Goal: Find specific page/section: Find specific page/section

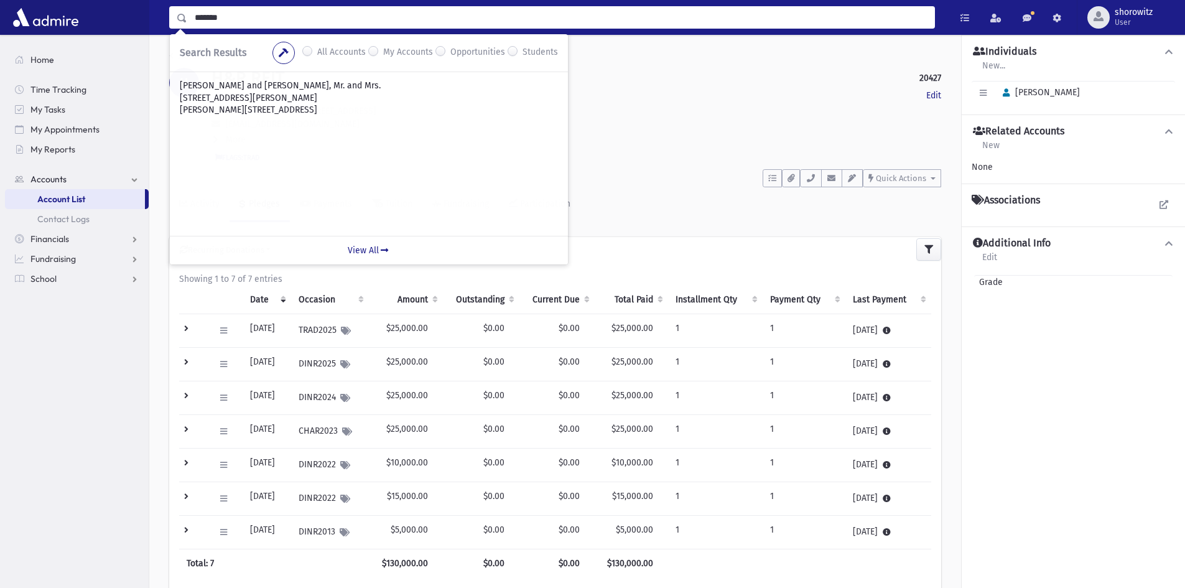
click at [272, 23] on input "*******" at bounding box center [560, 17] width 747 height 22
click at [237, 19] on input "********" at bounding box center [560, 17] width 747 height 22
type input "******"
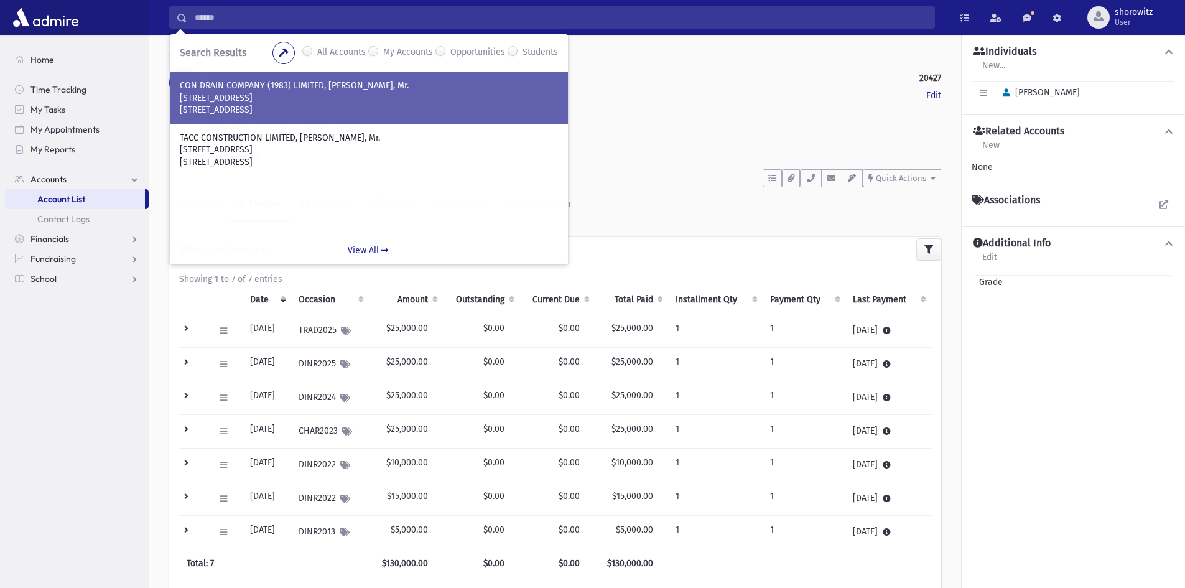
click at [302, 103] on p "30 Floral Parkway" at bounding box center [369, 98] width 378 height 12
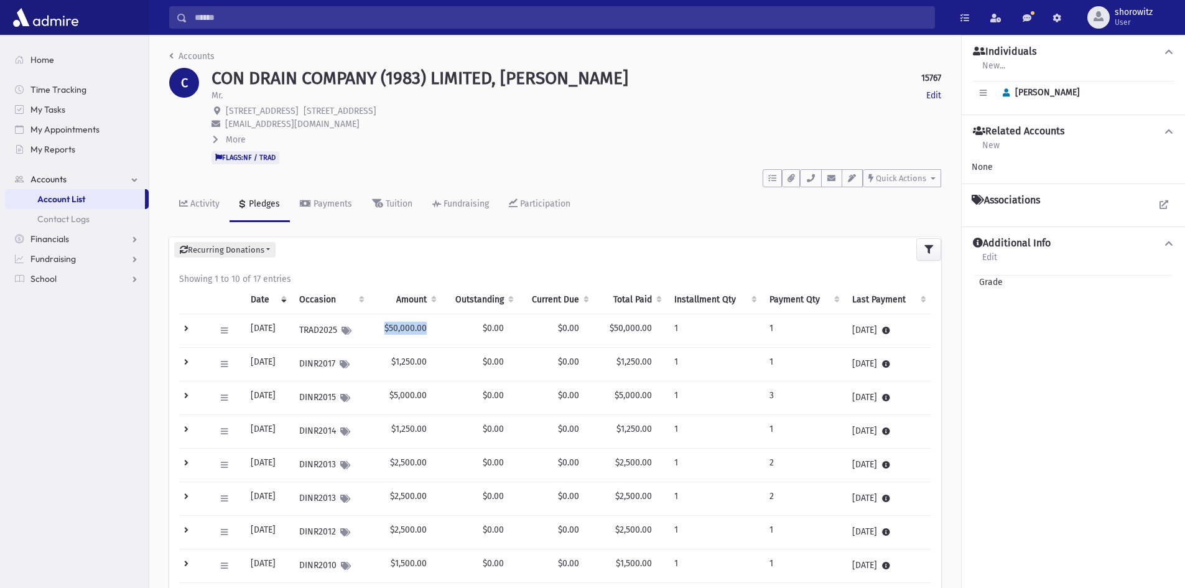
drag, startPoint x: 437, startPoint y: 328, endPoint x: 397, endPoint y: 328, distance: 39.2
click at [397, 328] on td "$50,000.00" at bounding box center [405, 331] width 72 height 34
click at [185, 326] on td at bounding box center [193, 331] width 29 height 34
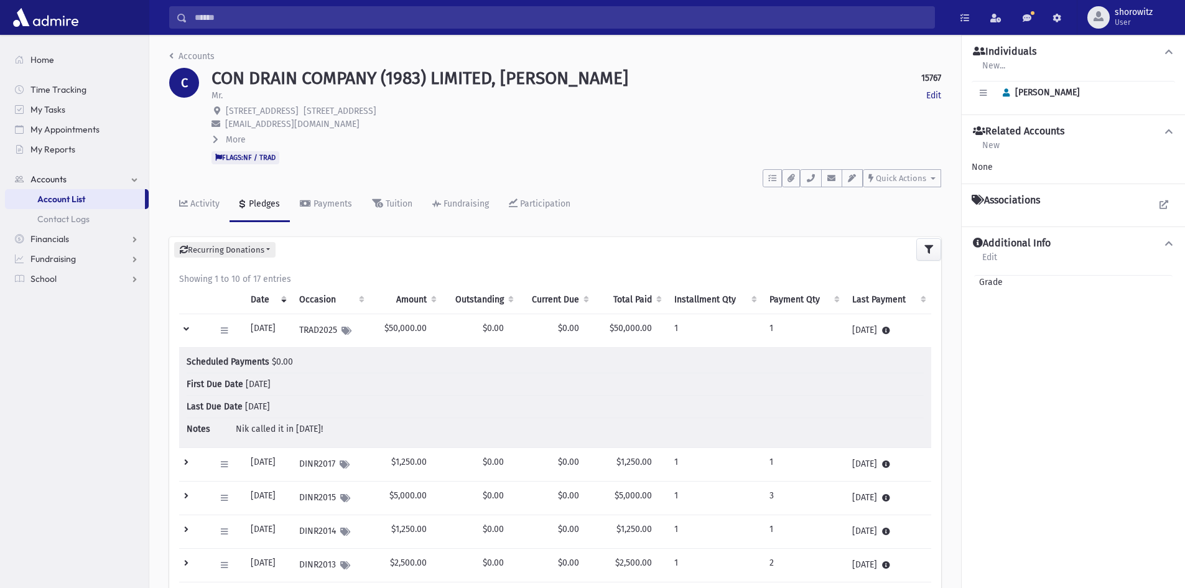
click at [185, 325] on td at bounding box center [193, 331] width 29 height 34
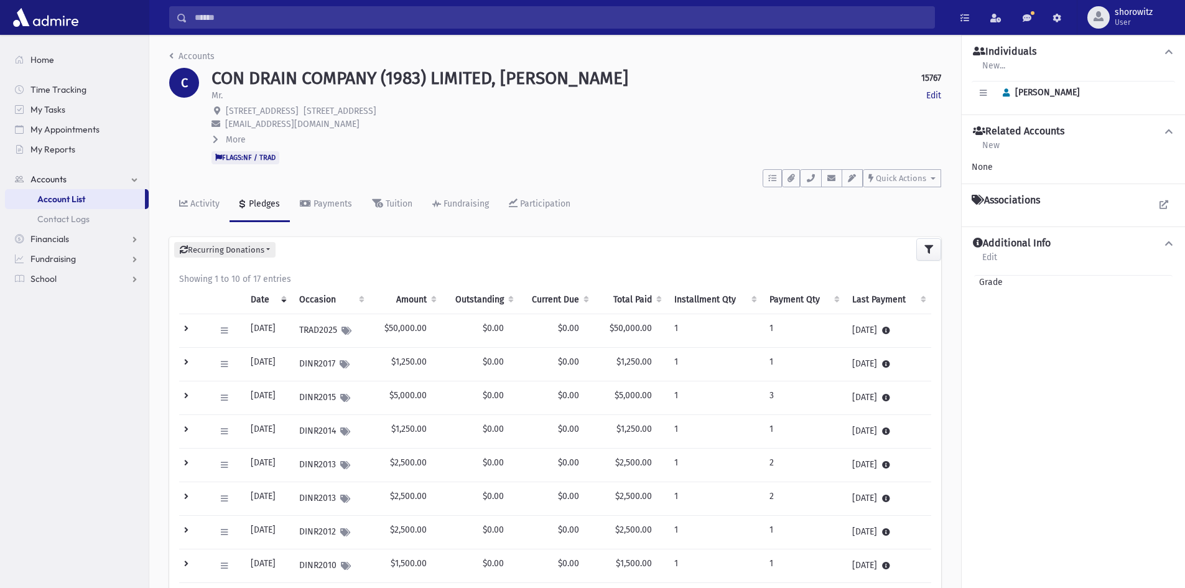
click at [188, 359] on td at bounding box center [193, 365] width 29 height 34
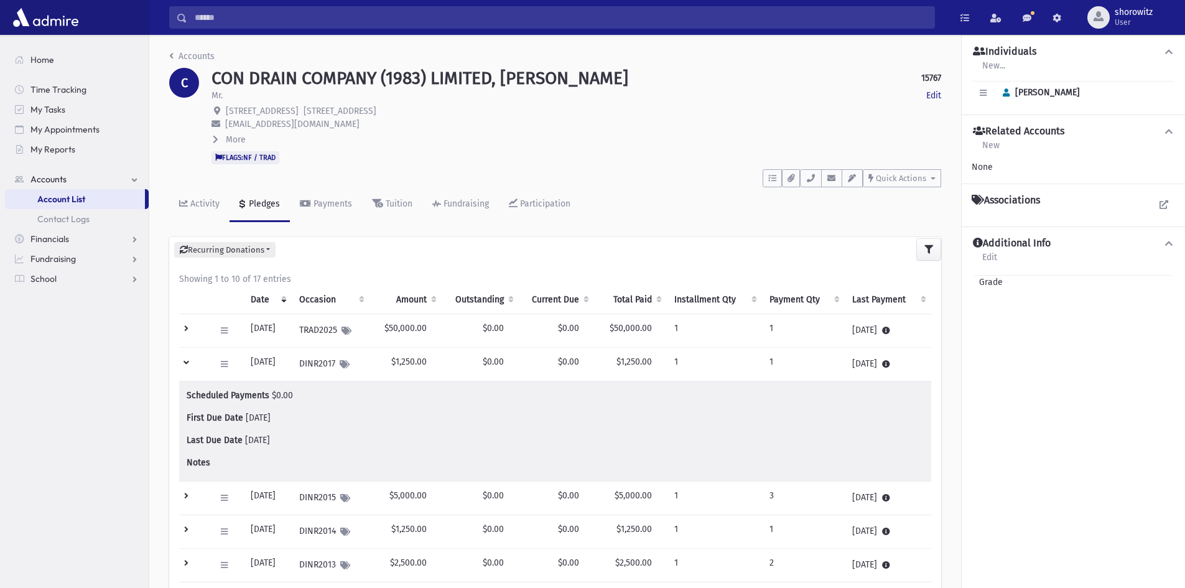
click at [188, 358] on td at bounding box center [193, 365] width 29 height 34
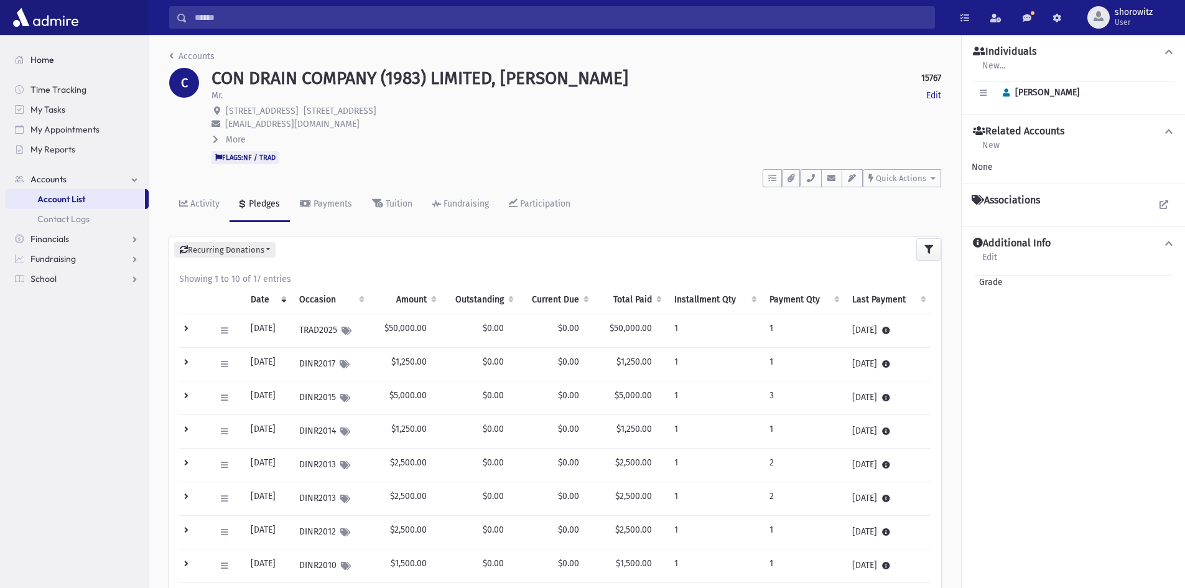
click at [46, 58] on span "Home" at bounding box center [42, 59] width 24 height 11
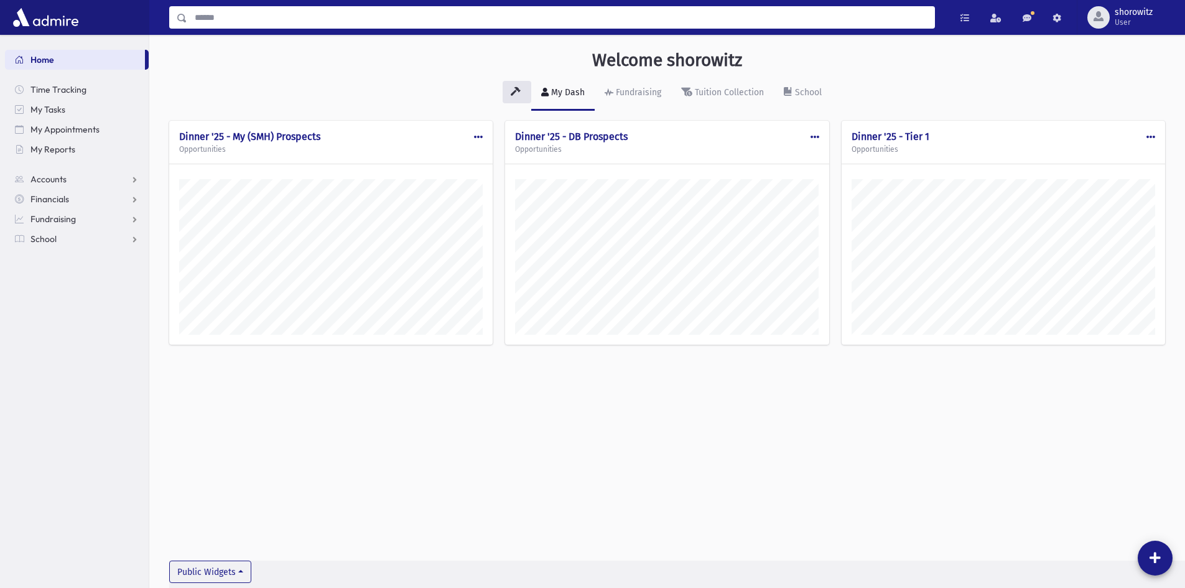
click at [248, 17] on input "Search" at bounding box center [560, 17] width 747 height 22
type input "****"
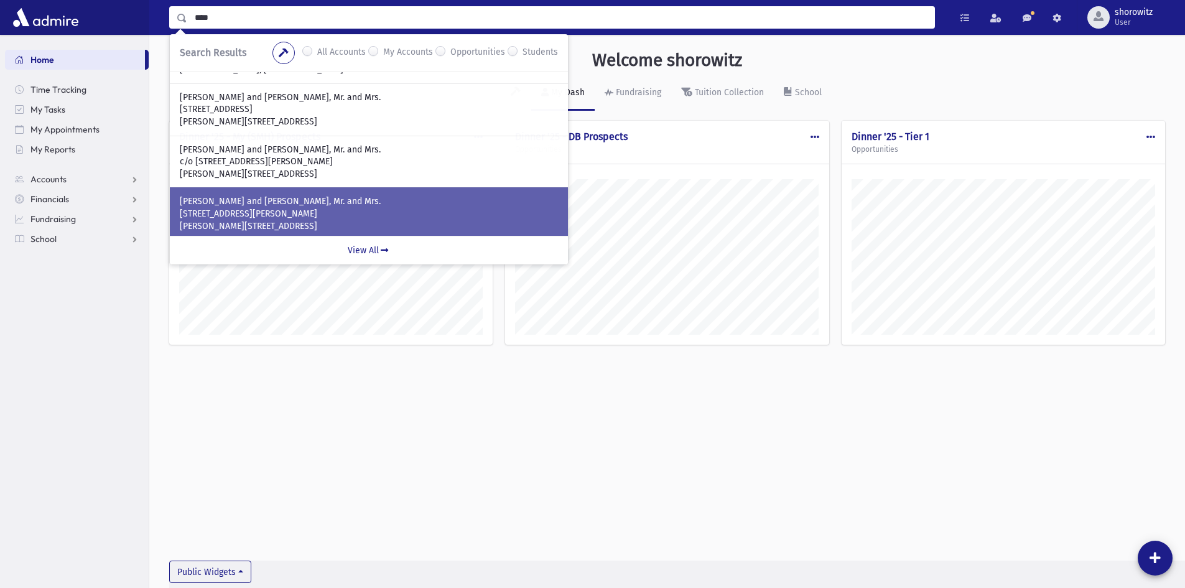
scroll to position [62, 0]
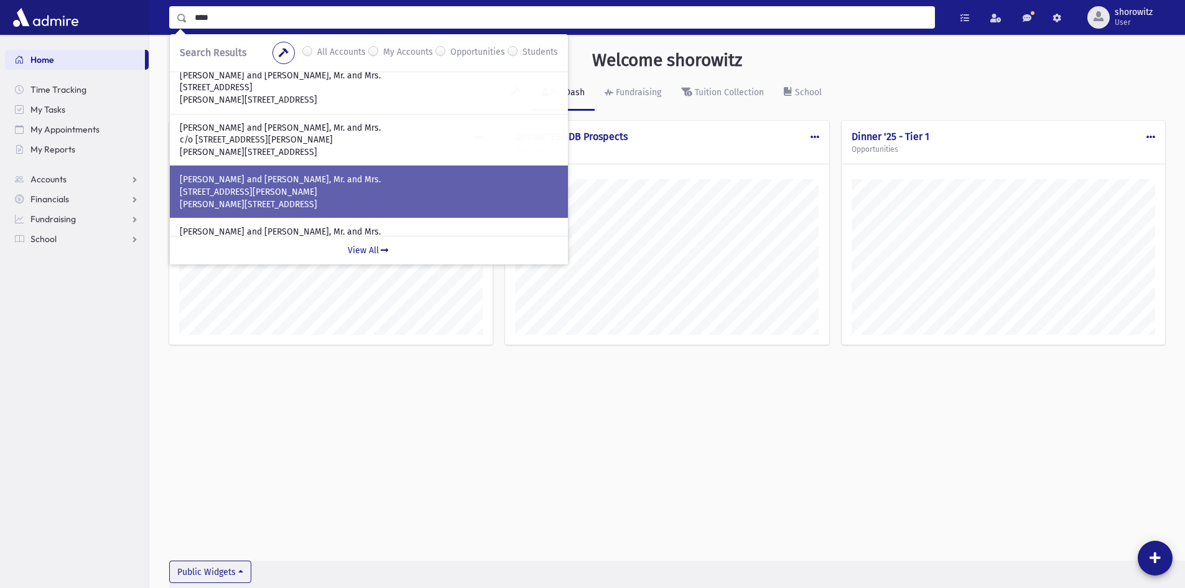
click at [239, 183] on p "ROSE, Jordan and Naomi, Mr. and Mrs." at bounding box center [369, 180] width 378 height 12
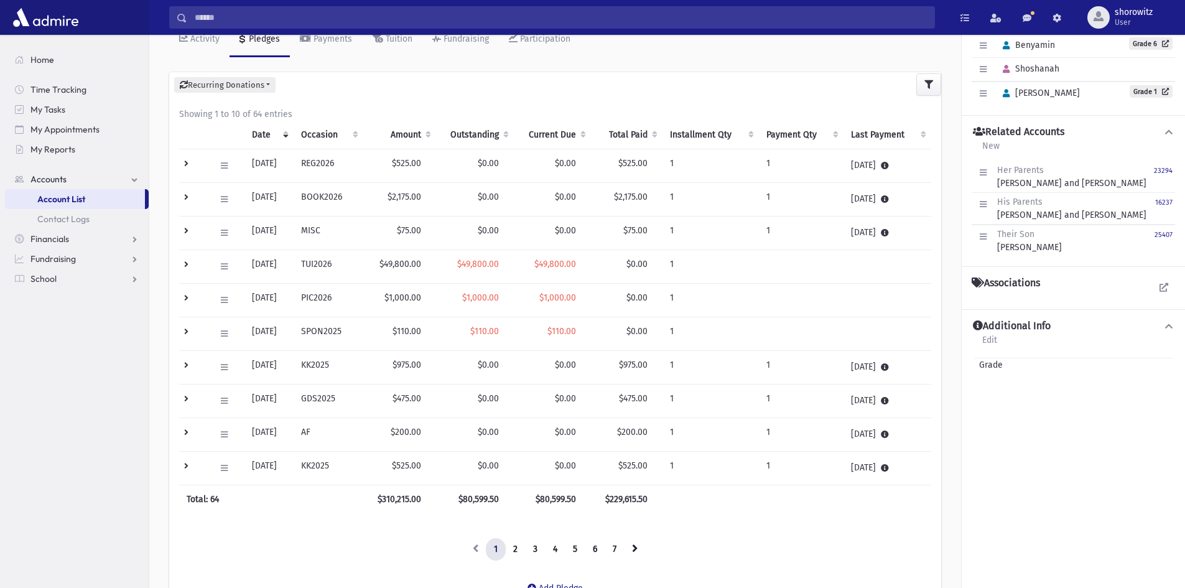
scroll to position [187, 0]
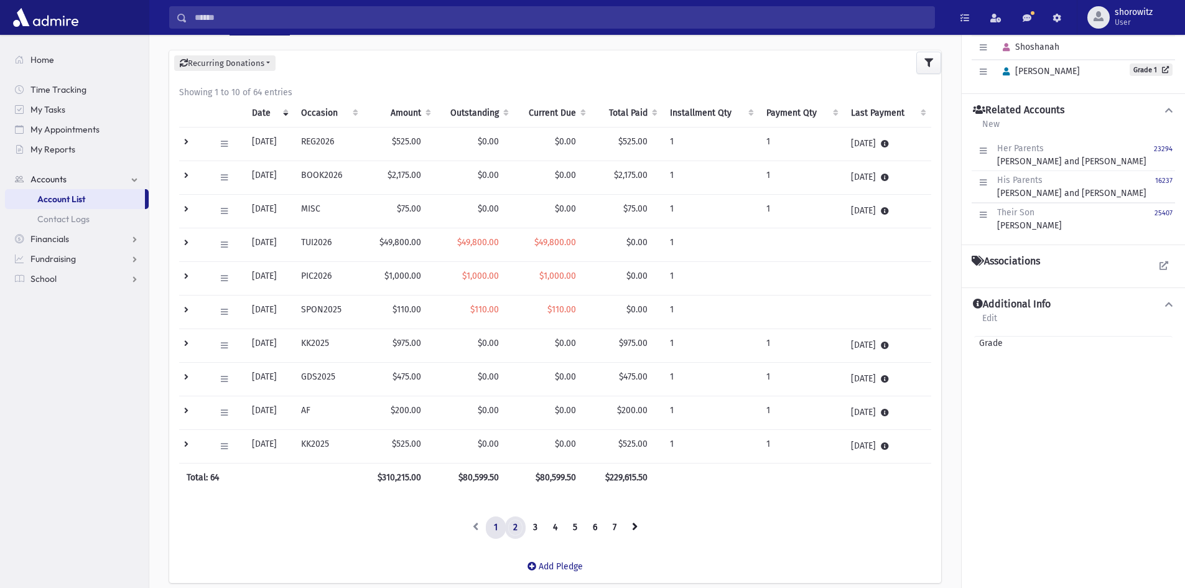
click at [513, 529] on link "2" at bounding box center [515, 527] width 21 height 22
click at [534, 528] on link "3" at bounding box center [535, 527] width 21 height 22
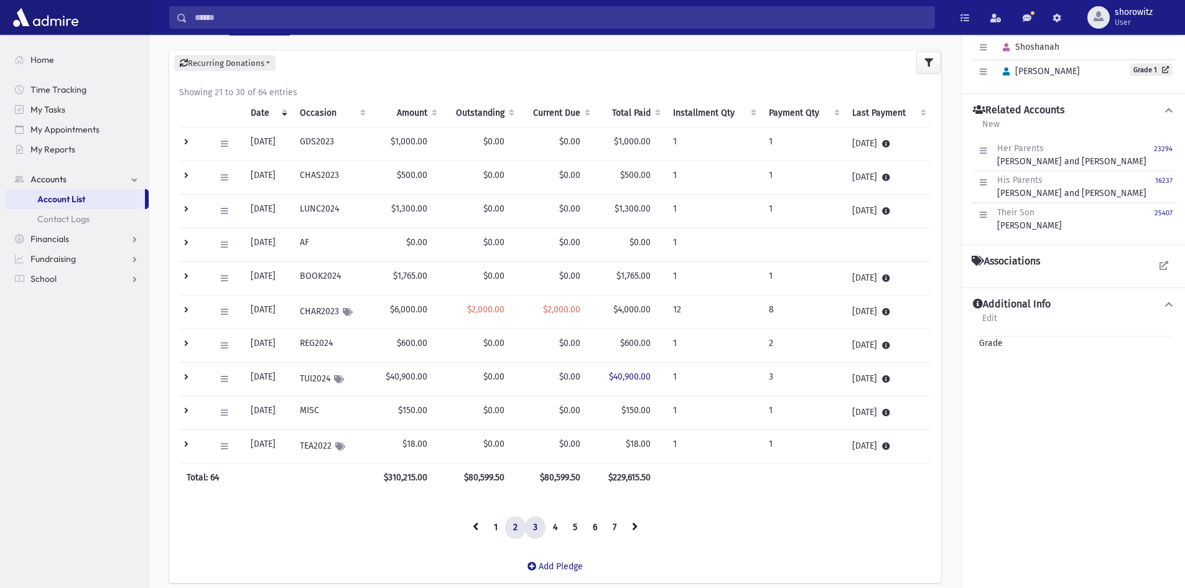
drag, startPoint x: 519, startPoint y: 531, endPoint x: 511, endPoint y: 530, distance: 8.1
click at [519, 530] on link "2" at bounding box center [515, 527] width 21 height 22
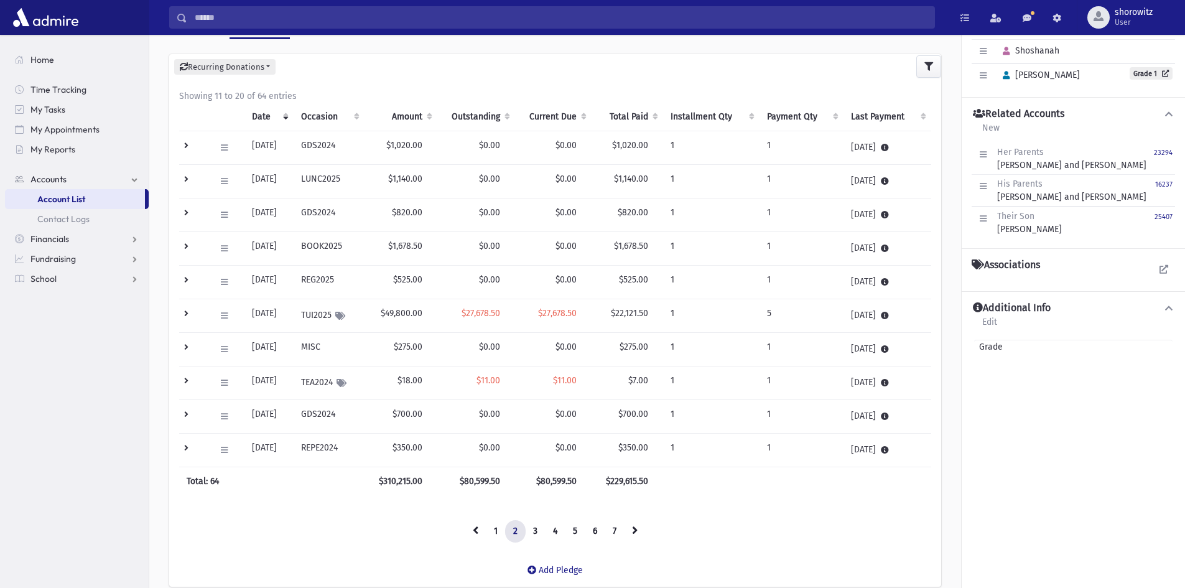
scroll to position [237, 0]
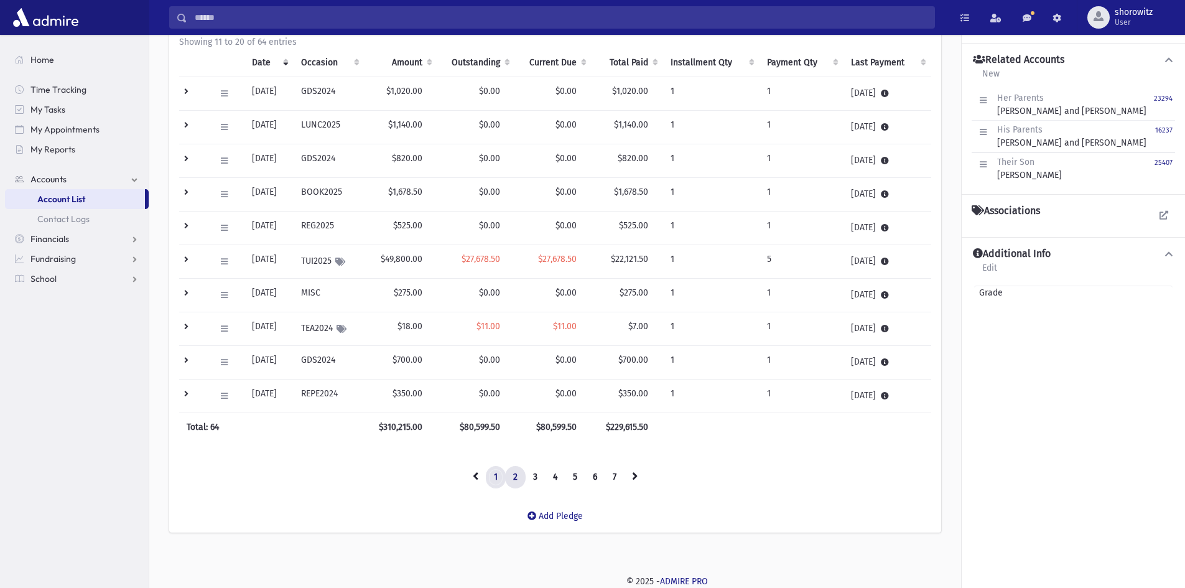
click at [494, 480] on link "1" at bounding box center [496, 477] width 20 height 22
click at [516, 476] on link "2" at bounding box center [515, 477] width 21 height 22
click at [497, 475] on link "1" at bounding box center [496, 477] width 20 height 22
click at [43, 61] on span "Home" at bounding box center [42, 59] width 24 height 11
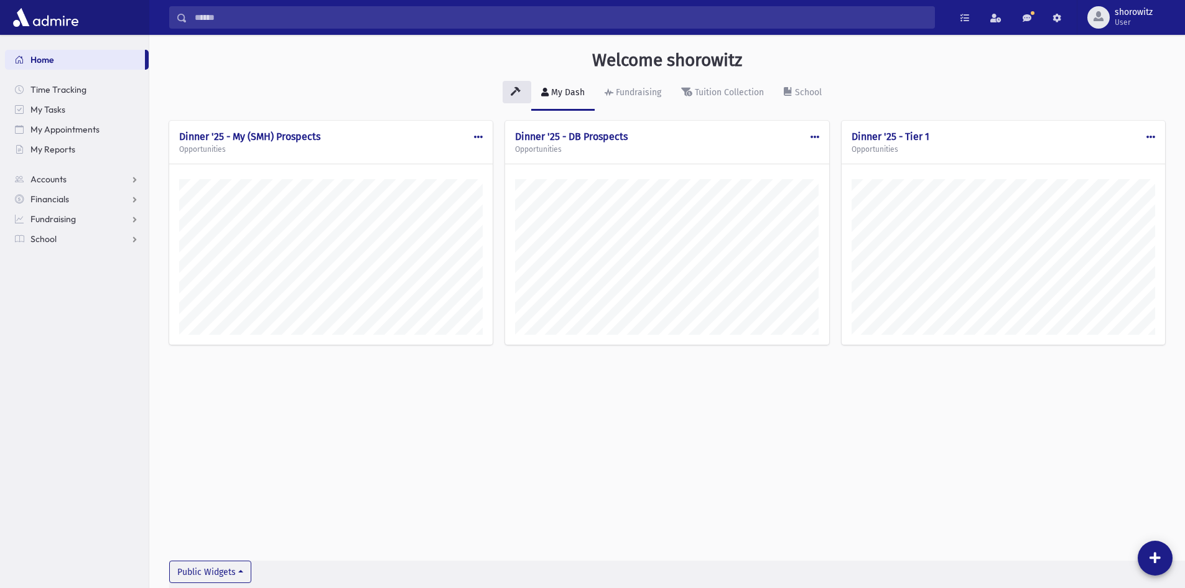
scroll to position [581, 1036]
